Goal: Information Seeking & Learning: Learn about a topic

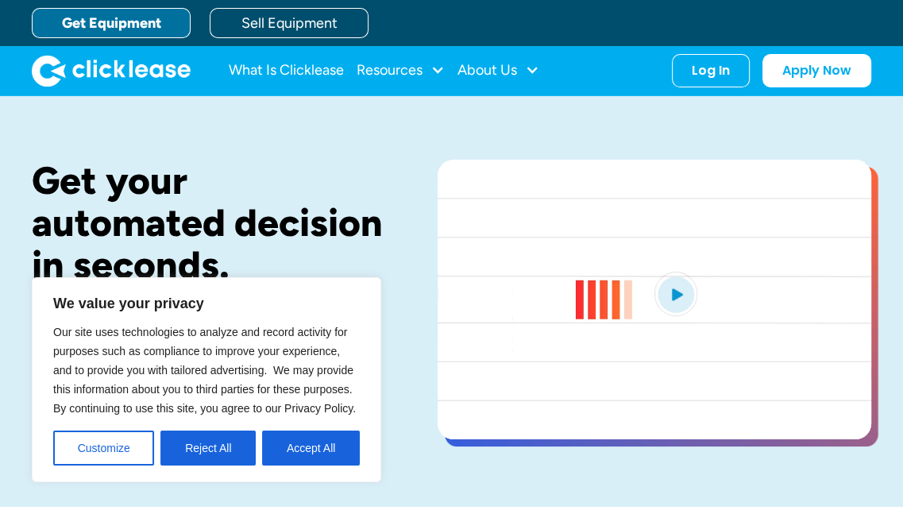
click at [233, 455] on button "Reject All" at bounding box center [208, 448] width 95 height 35
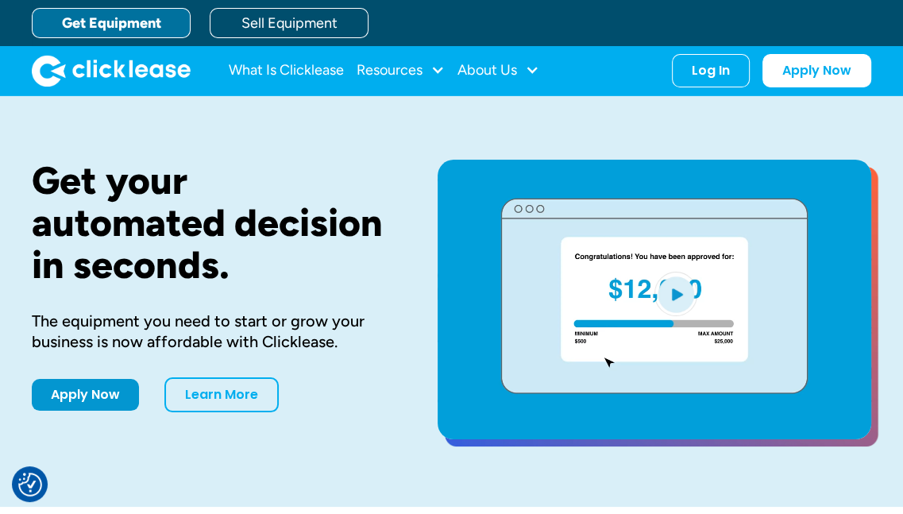
click at [429, 68] on div "Resources" at bounding box center [401, 71] width 88 height 32
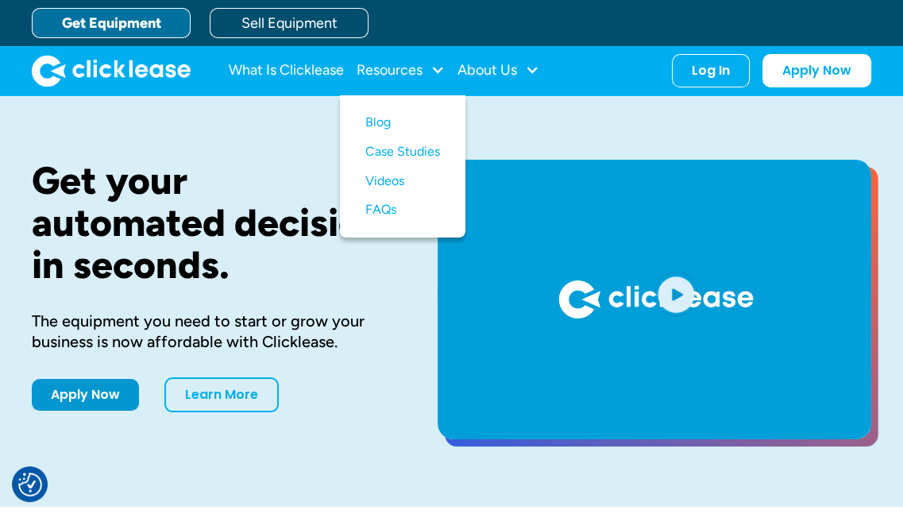
click at [501, 70] on div "About Us" at bounding box center [488, 70] width 60 height 0
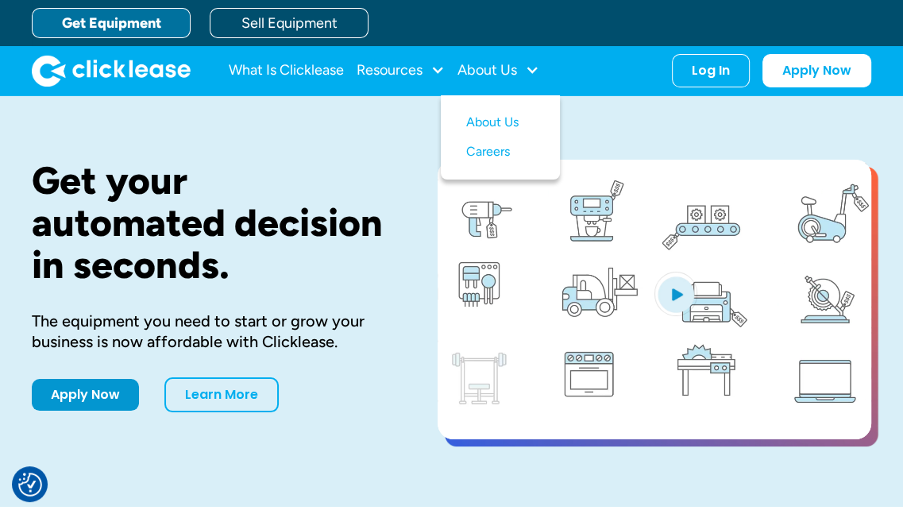
click at [501, 120] on link "About Us" at bounding box center [500, 122] width 68 height 29
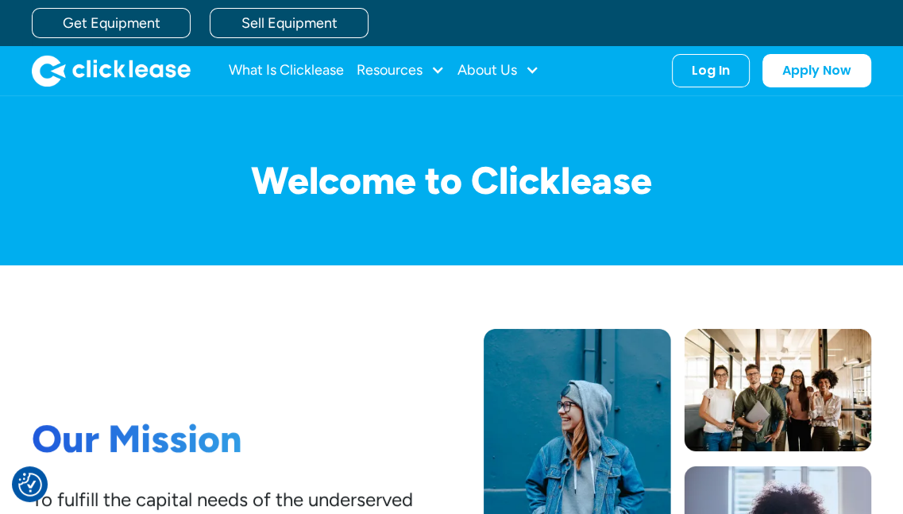
click at [149, 71] on img "home" at bounding box center [111, 71] width 159 height 32
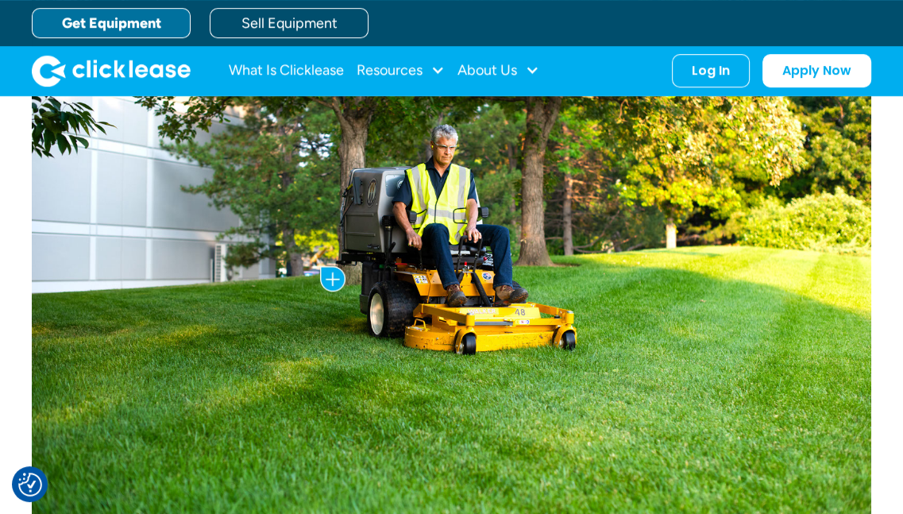
scroll to position [715, 0]
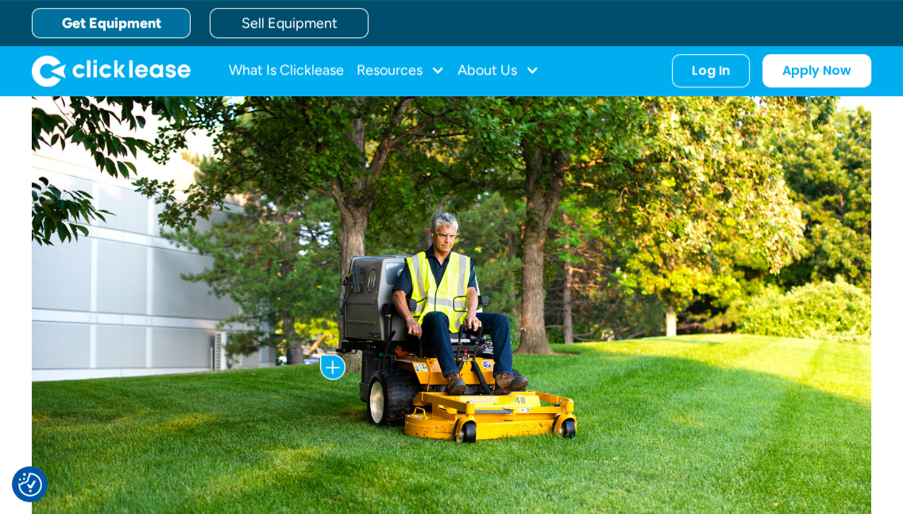
click at [501, 70] on div "About Us" at bounding box center [488, 70] width 60 height 0
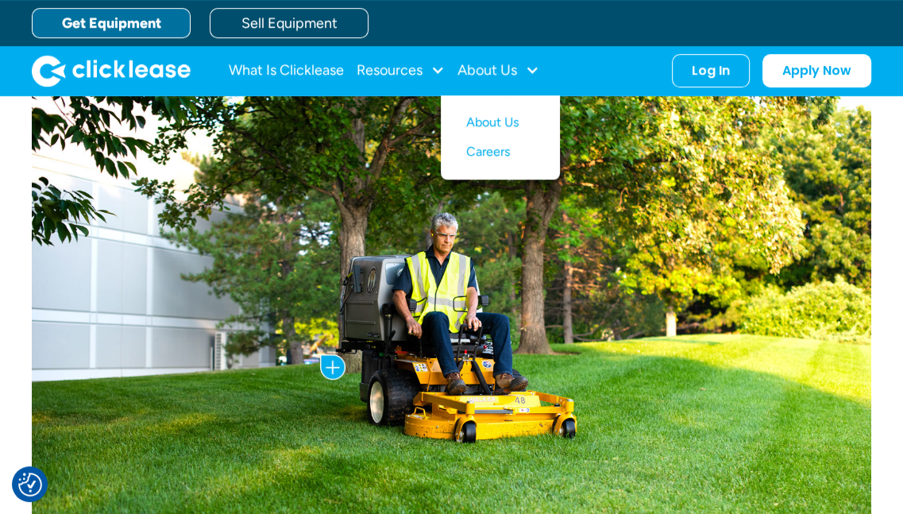
click at [501, 114] on link "About Us" at bounding box center [500, 122] width 68 height 29
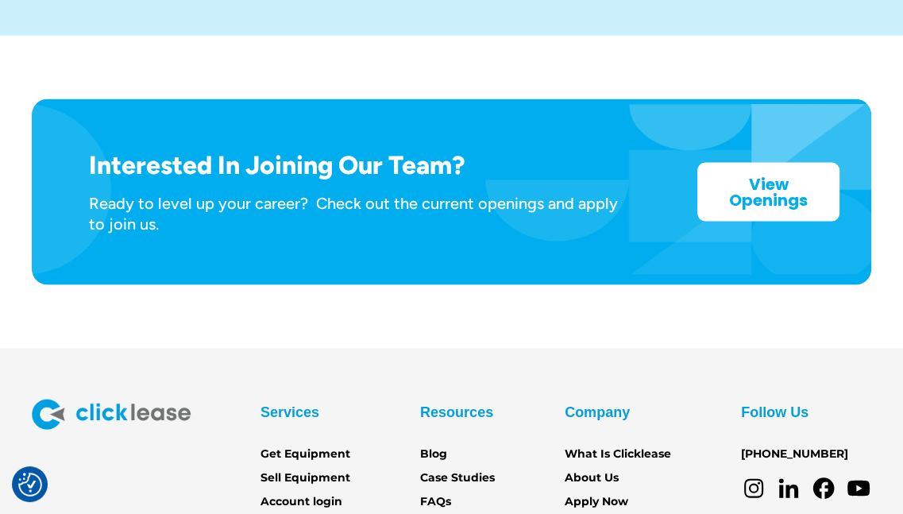
scroll to position [2502, 0]
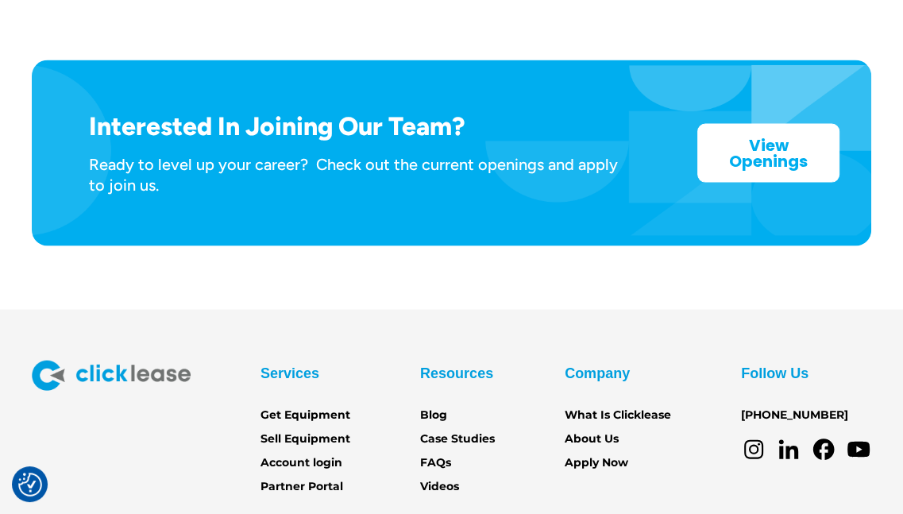
click at [305, 407] on link "Get Equipment" at bounding box center [306, 415] width 90 height 17
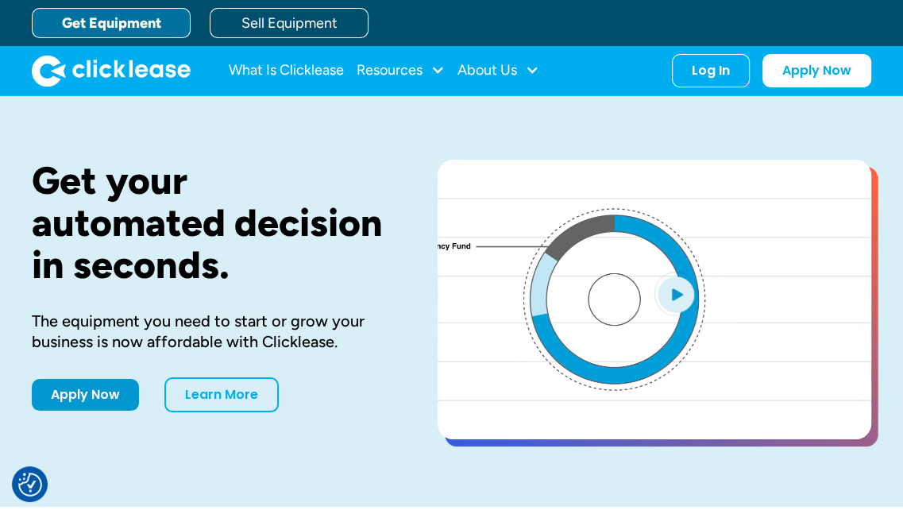
click at [154, 31] on link "Get Equipment" at bounding box center [111, 23] width 159 height 30
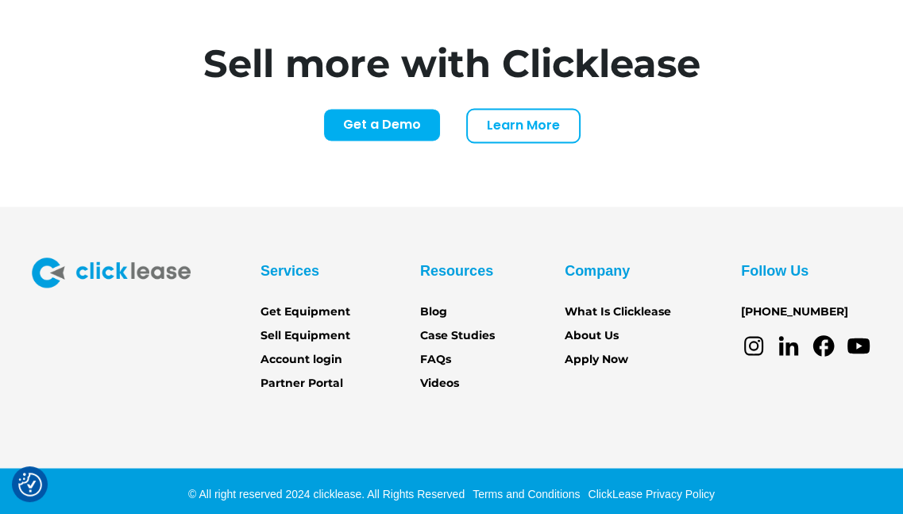
scroll to position [6536, 0]
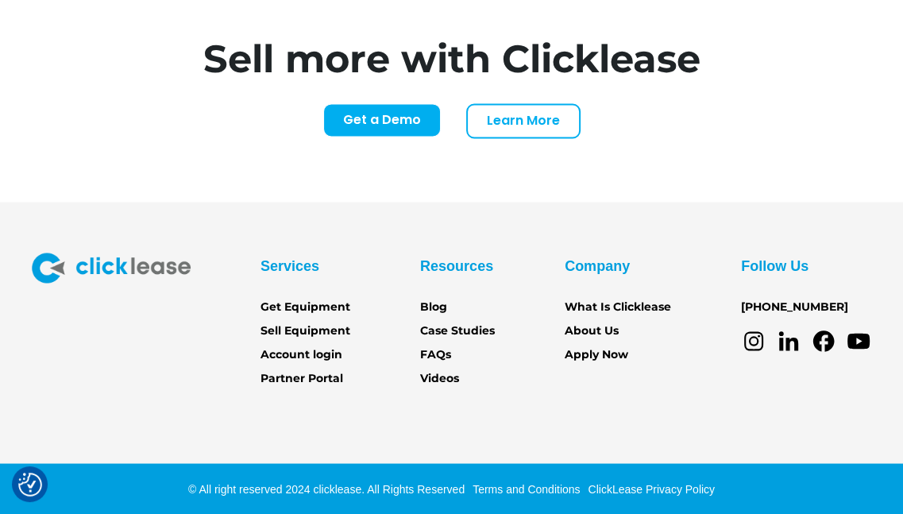
click at [309, 326] on link "Sell Equipment" at bounding box center [306, 330] width 90 height 17
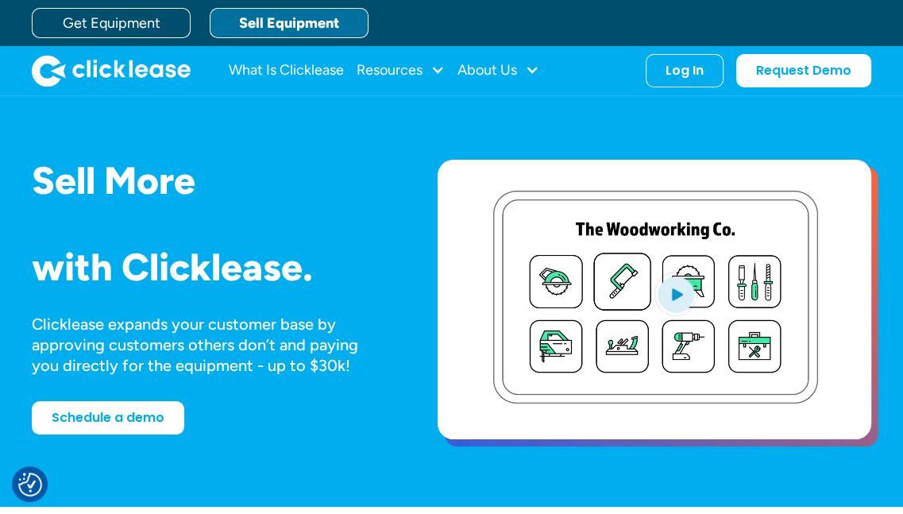
click at [500, 70] on div "About Us" at bounding box center [488, 70] width 60 height 0
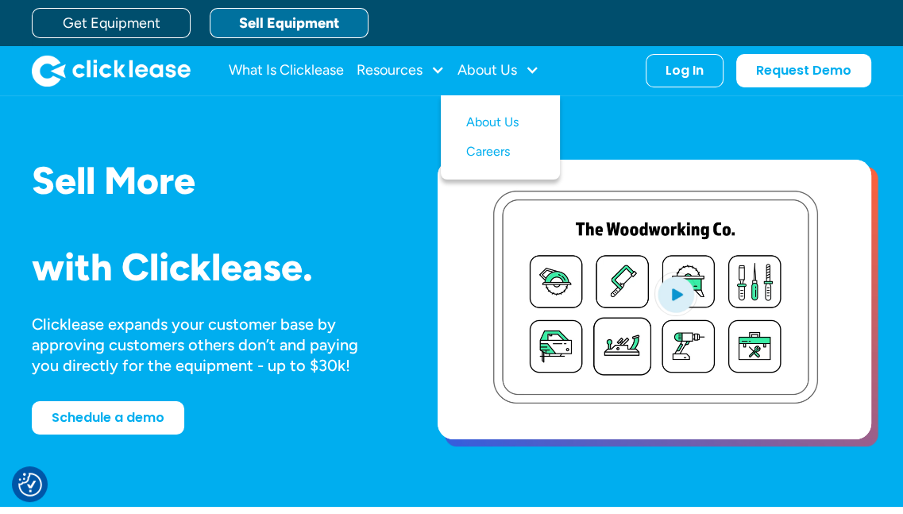
click at [504, 124] on link "About Us" at bounding box center [500, 122] width 68 height 29
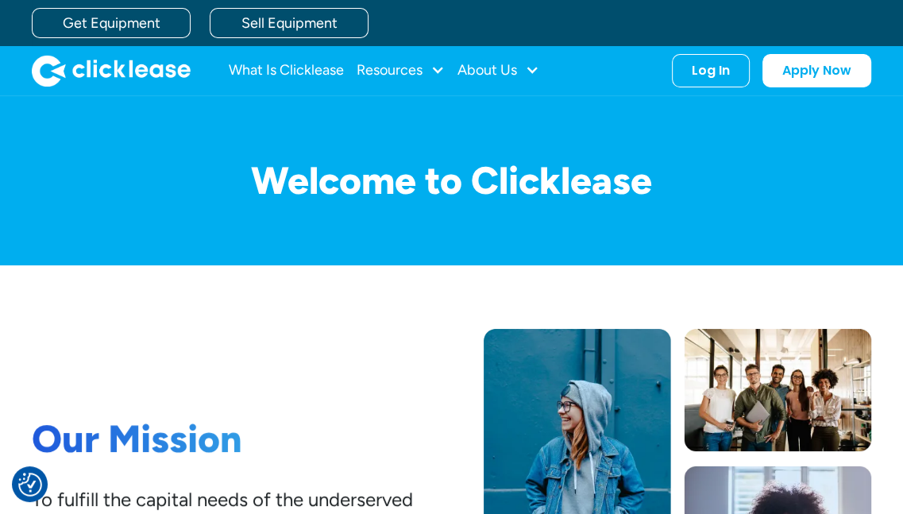
click at [429, 68] on div "Resources" at bounding box center [401, 71] width 88 height 32
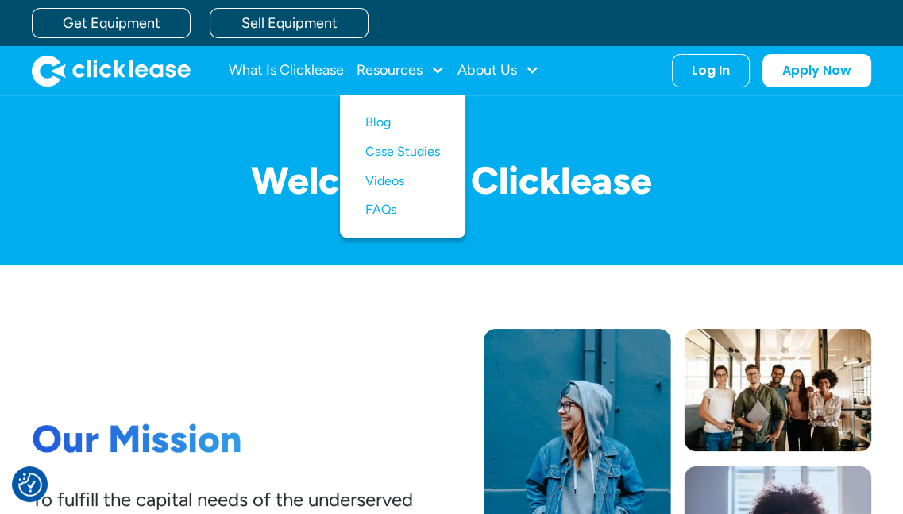
click at [639, 185] on h1 "Welcome to Clicklease" at bounding box center [452, 181] width 840 height 42
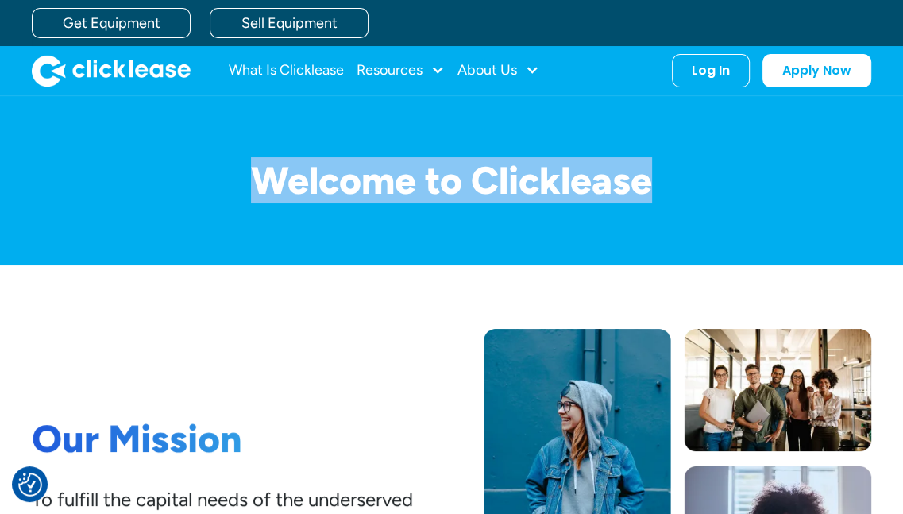
drag, startPoint x: 655, startPoint y: 180, endPoint x: 268, endPoint y: 181, distance: 387.0
click at [268, 181] on h1 "Welcome to Clicklease" at bounding box center [452, 181] width 840 height 42
click at [499, 78] on div "About Us" at bounding box center [499, 71] width 82 height 32
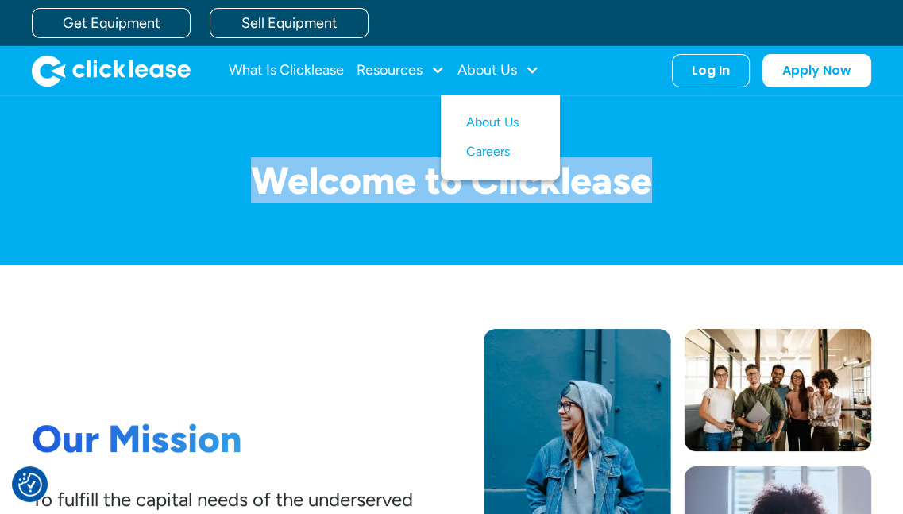
click at [629, 149] on div "Welcome to Clicklease" at bounding box center [452, 180] width 840 height 169
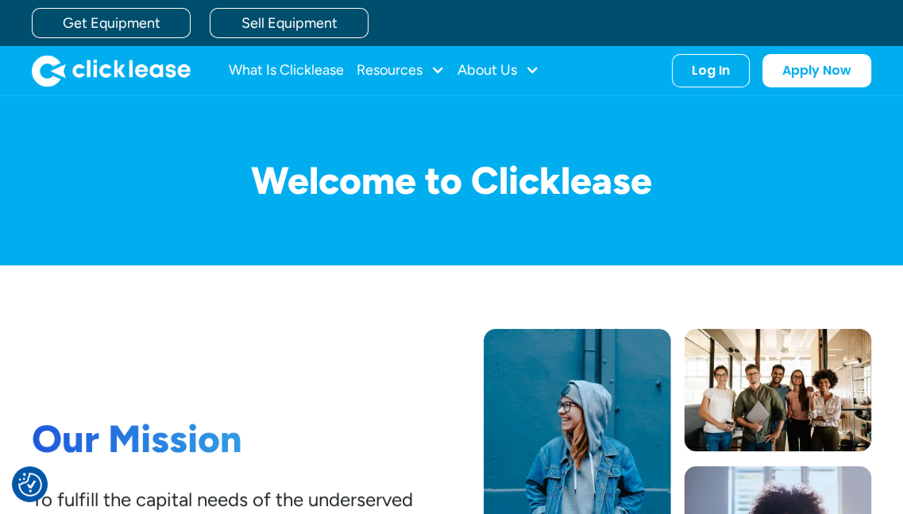
click at [399, 70] on div "Resources" at bounding box center [390, 70] width 66 height 0
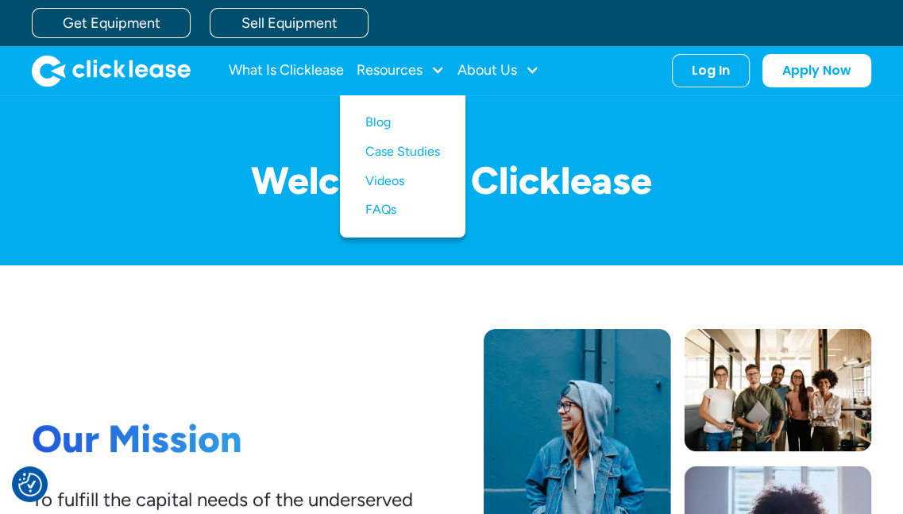
click at [689, 170] on h1 "Welcome to Clicklease" at bounding box center [452, 181] width 840 height 42
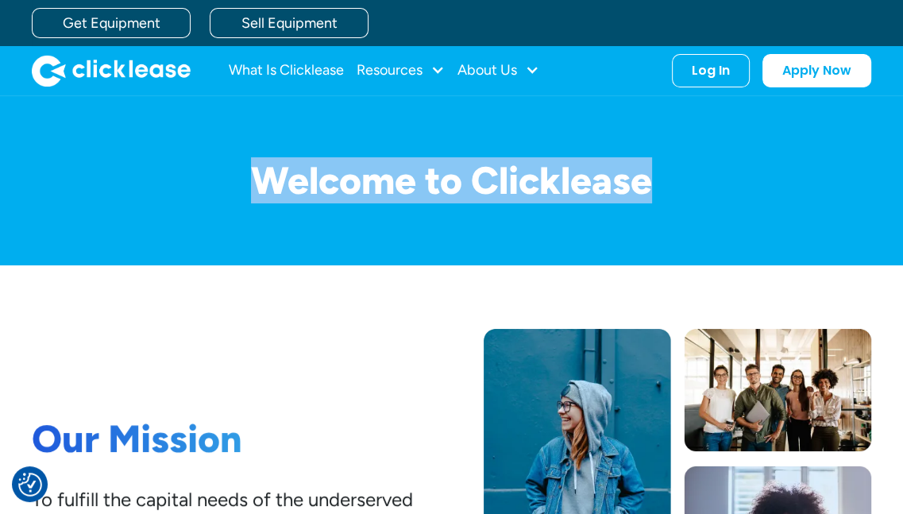
drag, startPoint x: 654, startPoint y: 184, endPoint x: 265, endPoint y: 189, distance: 388.6
click at [265, 189] on h1 "Welcome to Clicklease" at bounding box center [452, 181] width 840 height 42
drag, startPoint x: 251, startPoint y: 184, endPoint x: 682, endPoint y: 168, distance: 431.0
click at [682, 168] on h1 "Welcome to Clicklease" at bounding box center [452, 181] width 840 height 42
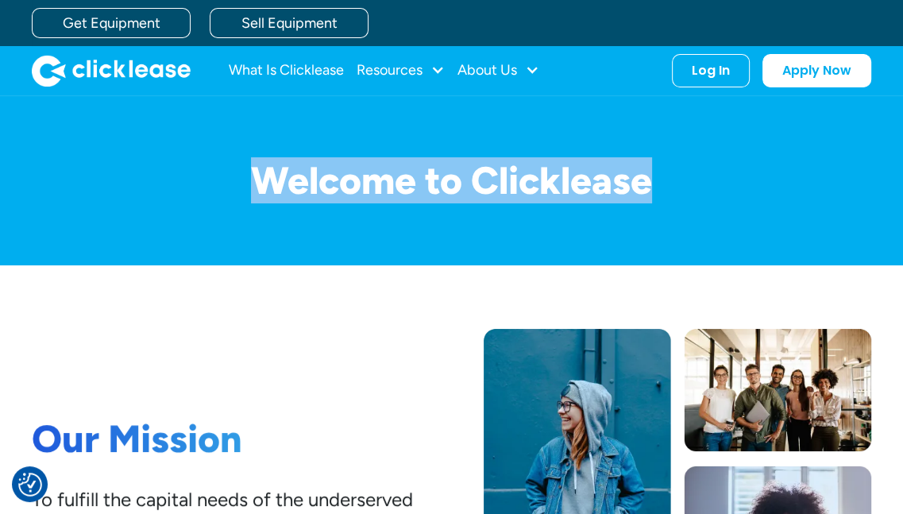
click at [680, 188] on h1 "Welcome to Clicklease" at bounding box center [452, 181] width 840 height 42
drag, startPoint x: 650, startPoint y: 181, endPoint x: 179, endPoint y: 182, distance: 471.2
click at [179, 182] on h1 "Welcome to Clicklease" at bounding box center [452, 181] width 840 height 42
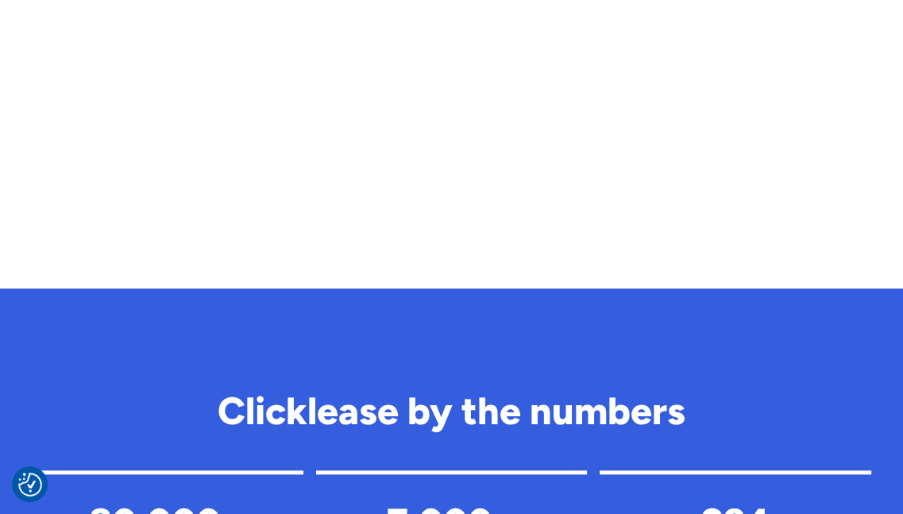
scroll to position [1271, 0]
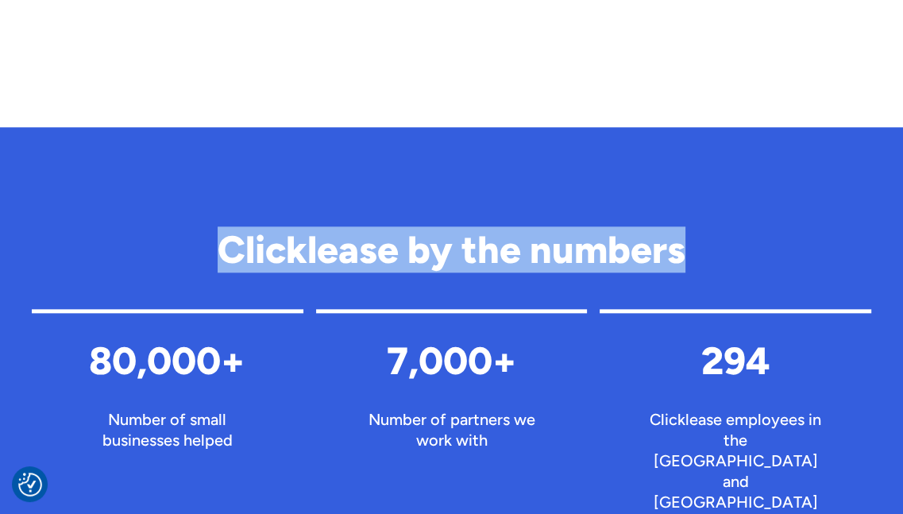
drag, startPoint x: 222, startPoint y: 242, endPoint x: 683, endPoint y: 254, distance: 460.2
click at [683, 254] on h2 "Clicklease by the numbers" at bounding box center [452, 250] width 840 height 42
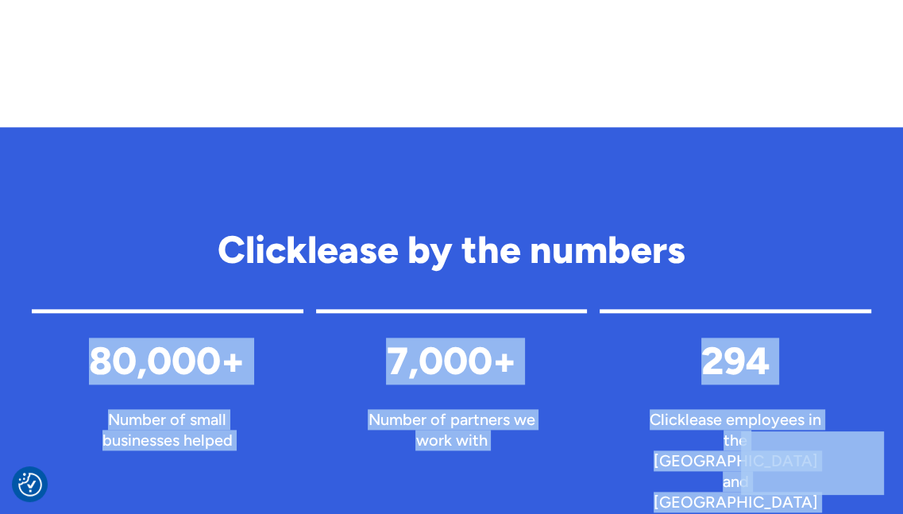
drag, startPoint x: 97, startPoint y: 357, endPoint x: 790, endPoint y: 434, distance: 697.1
click at [74, 17] on div "**********" at bounding box center [451, 292] width 903 height 3126
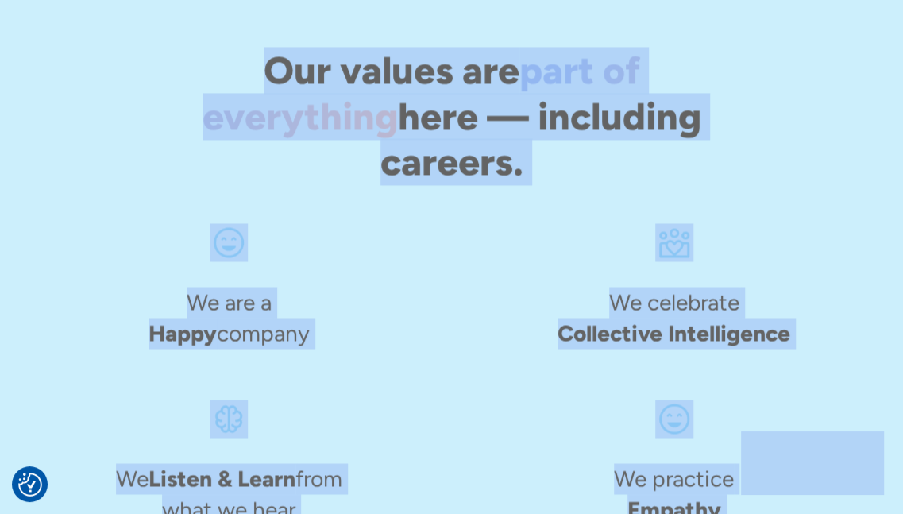
scroll to position [1986, 0]
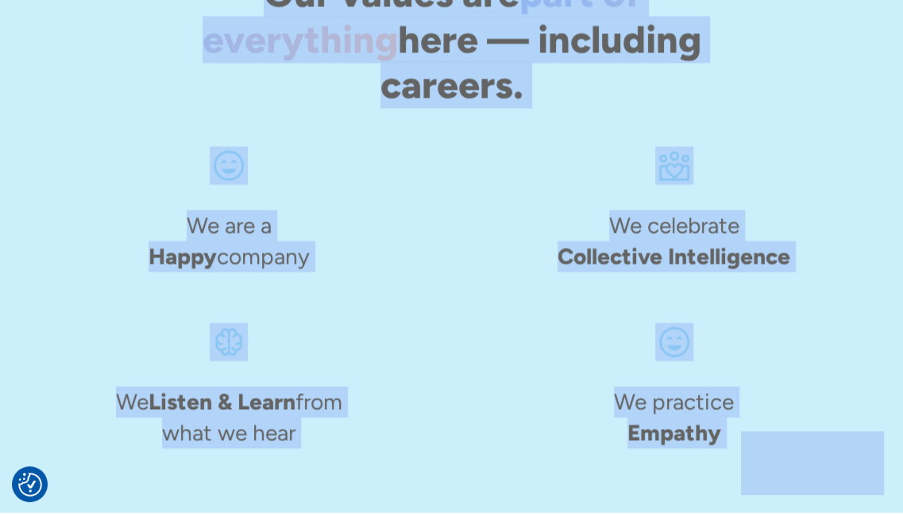
click at [453, 249] on div "We are a Happy company We celebrate Collective Intelligence We Listen & Learn f…" at bounding box center [452, 297] width 840 height 303
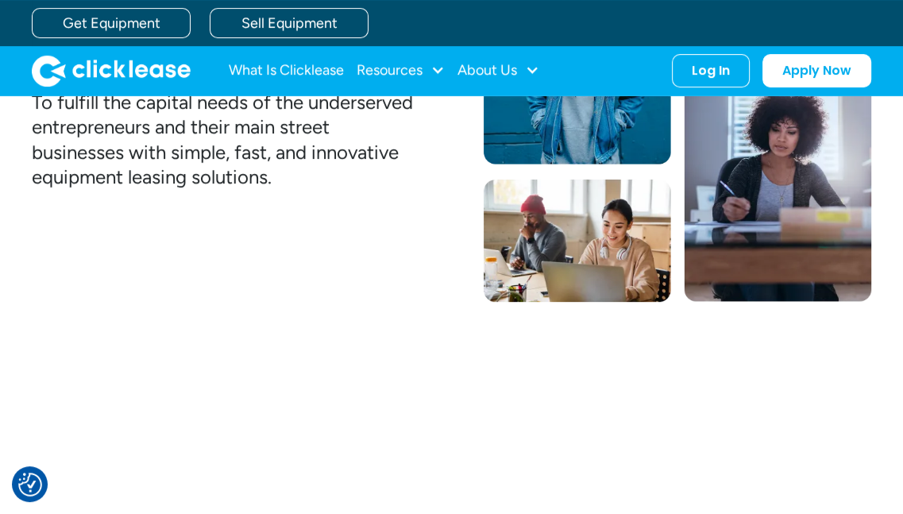
scroll to position [0, 0]
